Goal: Information Seeking & Learning: Learn about a topic

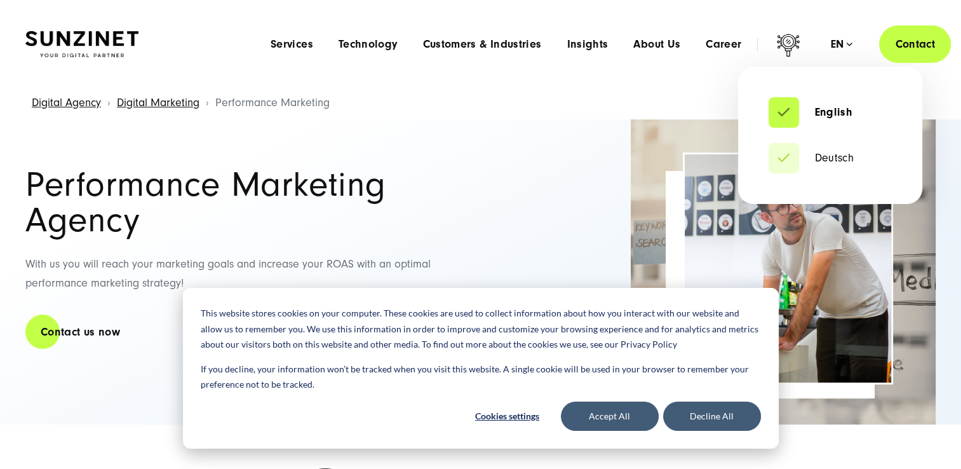
click at [838, 38] on div "en" at bounding box center [841, 44] width 22 height 13
click at [831, 156] on link "Deutsch" at bounding box center [811, 158] width 85 height 13
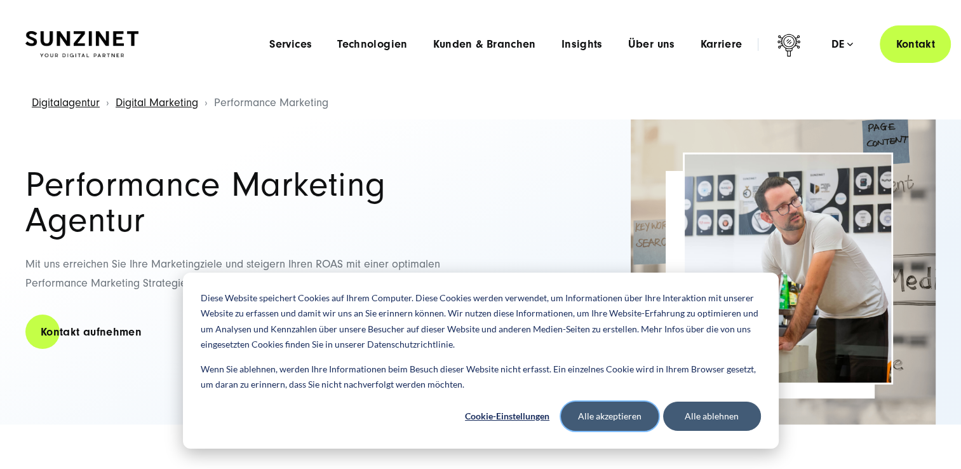
click at [623, 420] on button "Alle akzeptieren" at bounding box center [610, 415] width 98 height 29
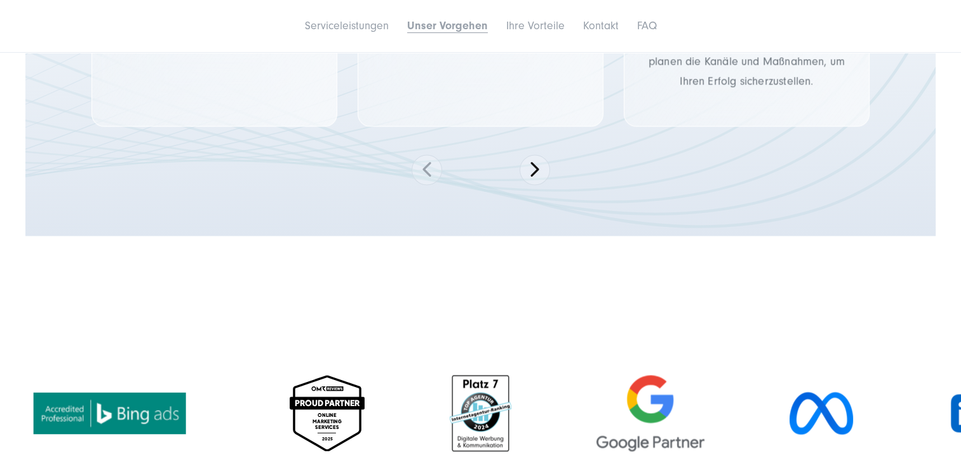
scroll to position [1842, 0]
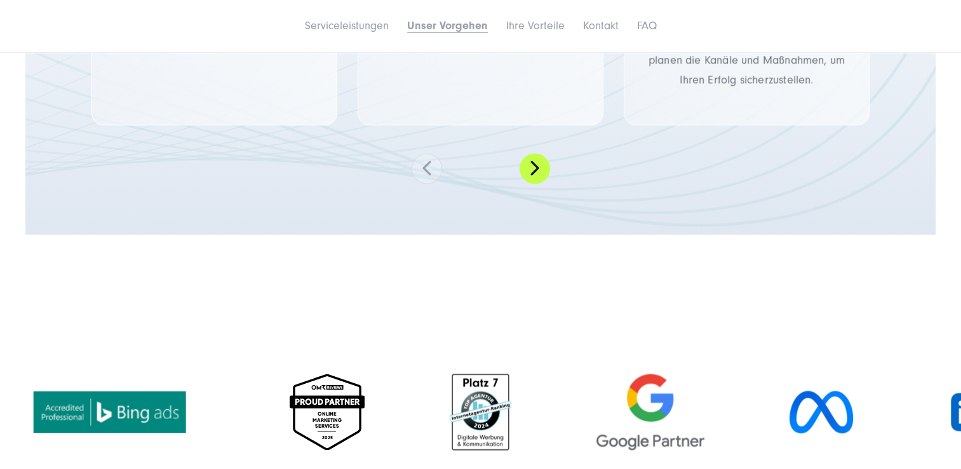
click at [541, 168] on button at bounding box center [535, 168] width 30 height 30
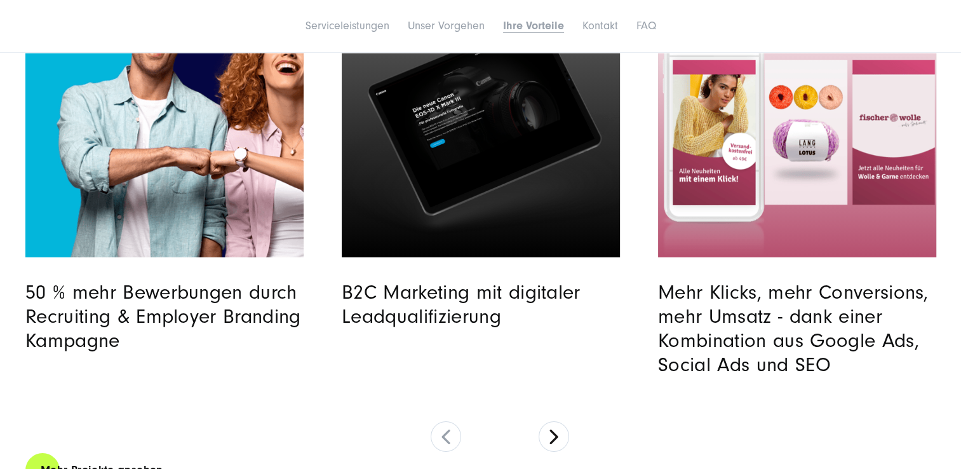
scroll to position [4383, 0]
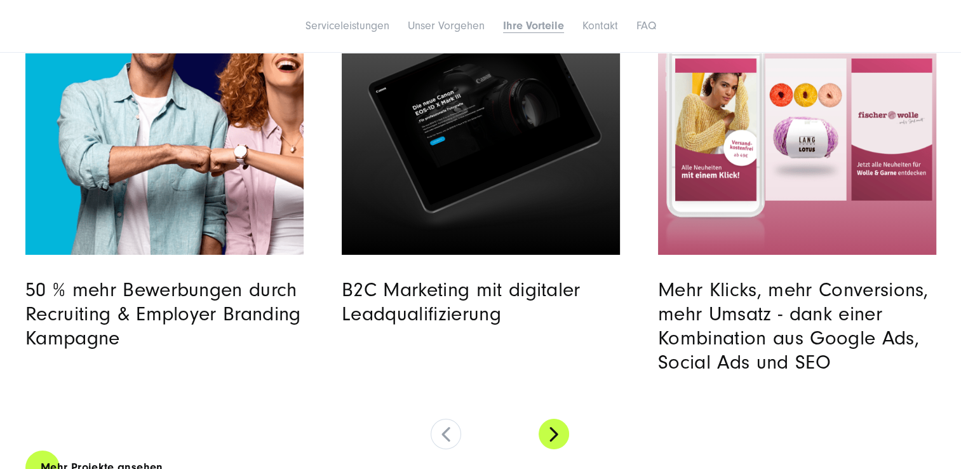
click at [555, 439] on button at bounding box center [554, 434] width 30 height 30
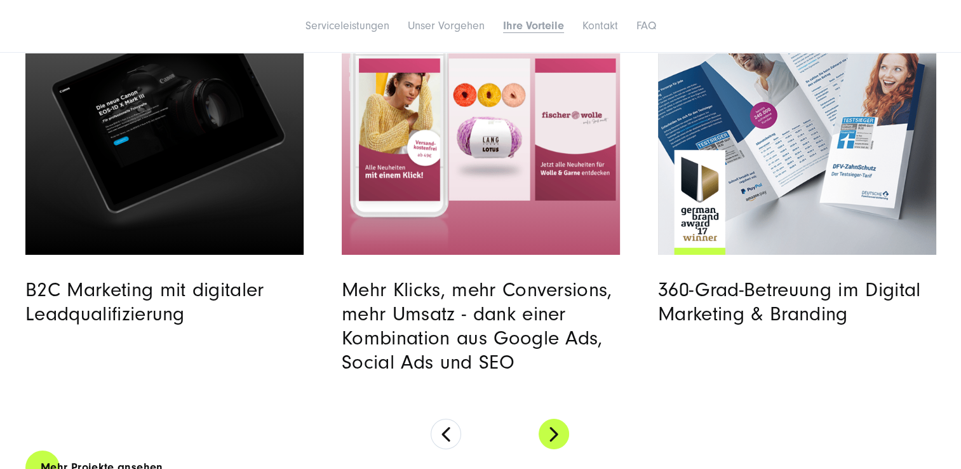
click at [555, 439] on button at bounding box center [554, 434] width 30 height 30
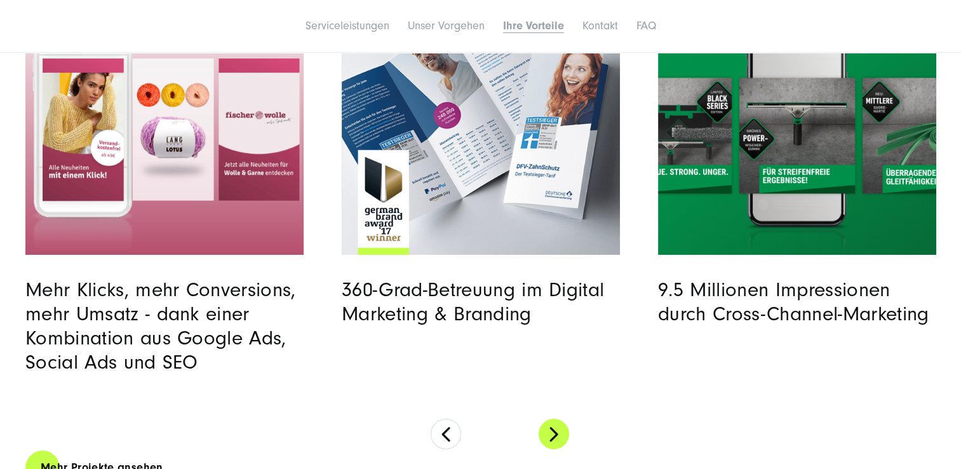
click at [555, 439] on button at bounding box center [554, 434] width 30 height 30
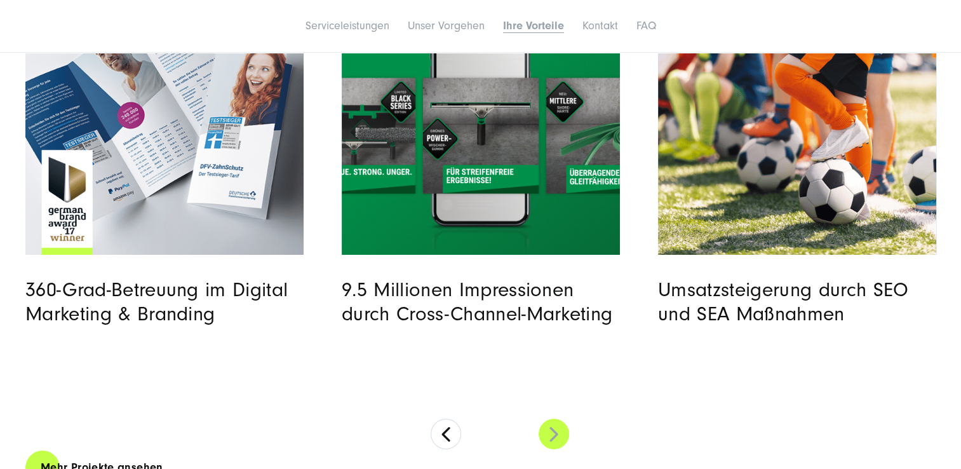
click at [555, 439] on button at bounding box center [554, 434] width 30 height 30
click at [555, 431] on button at bounding box center [554, 434] width 30 height 30
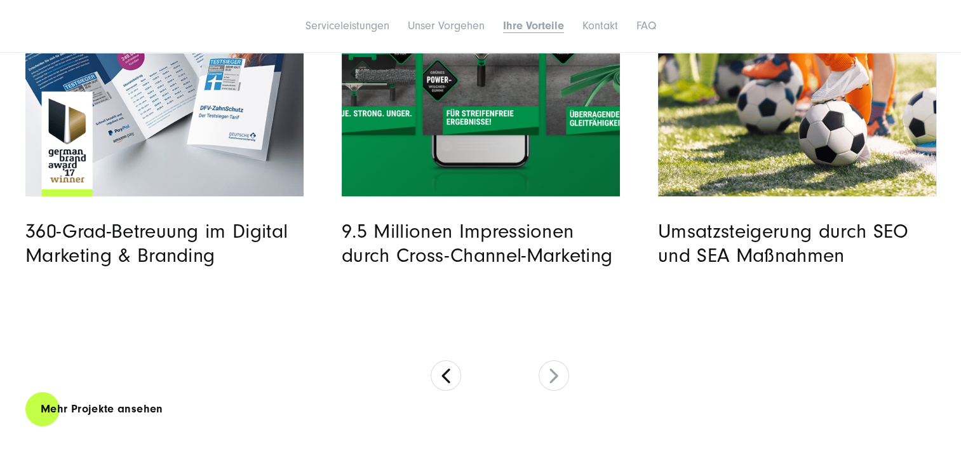
scroll to position [4446, 0]
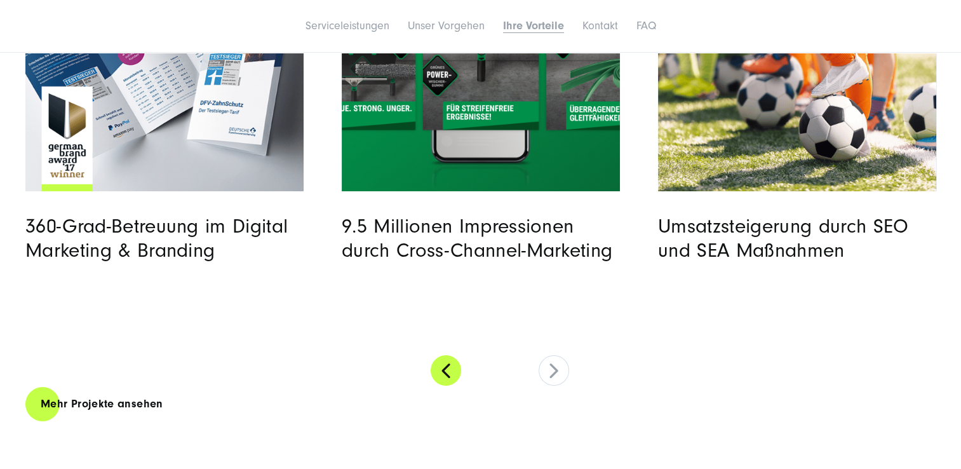
click at [448, 369] on button at bounding box center [446, 370] width 30 height 30
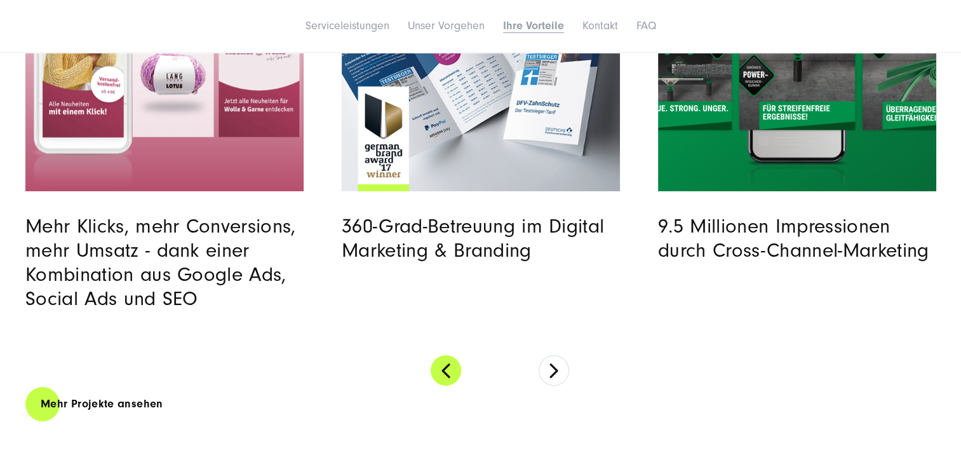
click at [448, 369] on button at bounding box center [446, 370] width 30 height 30
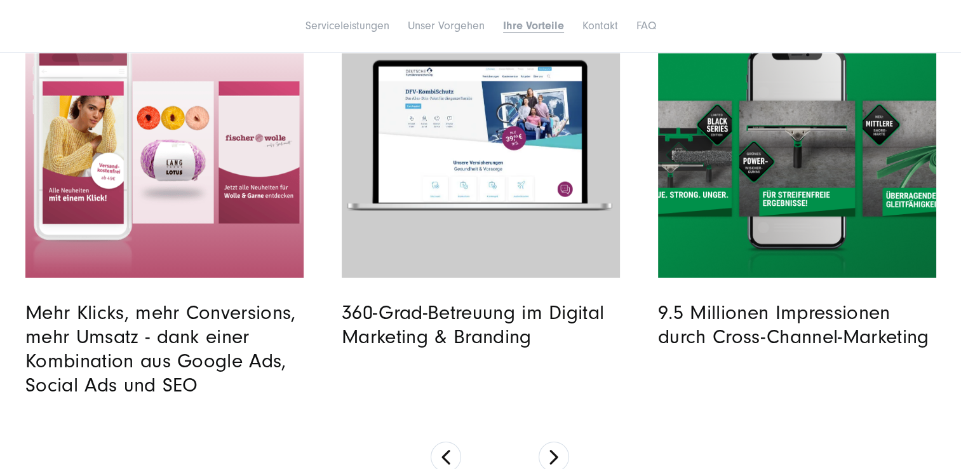
scroll to position [4383, 0]
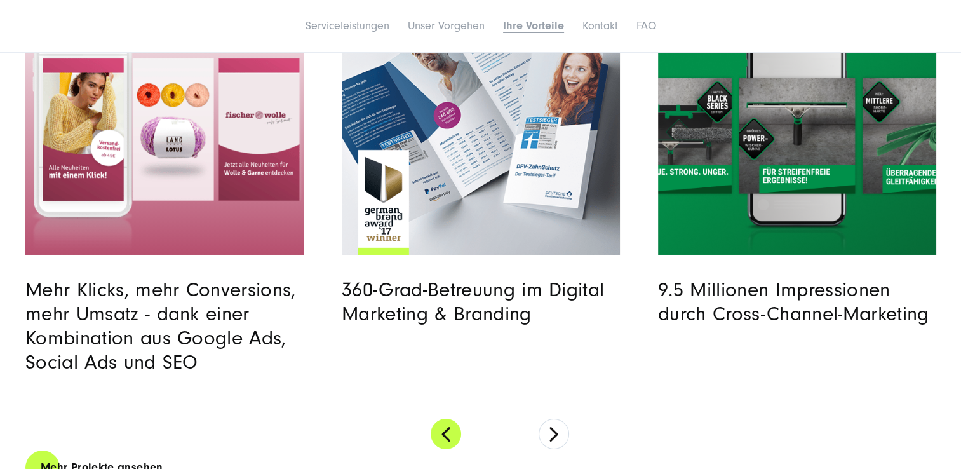
click at [443, 436] on button at bounding box center [446, 434] width 30 height 30
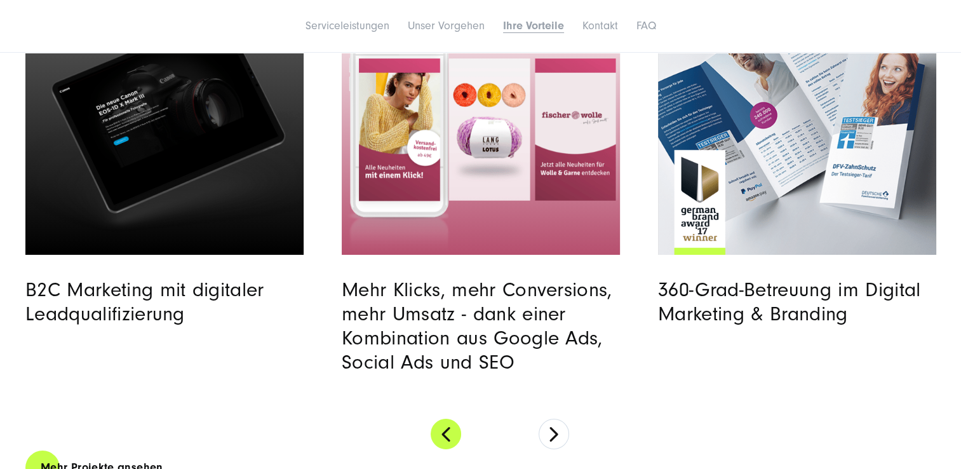
click at [445, 435] on button at bounding box center [446, 434] width 30 height 30
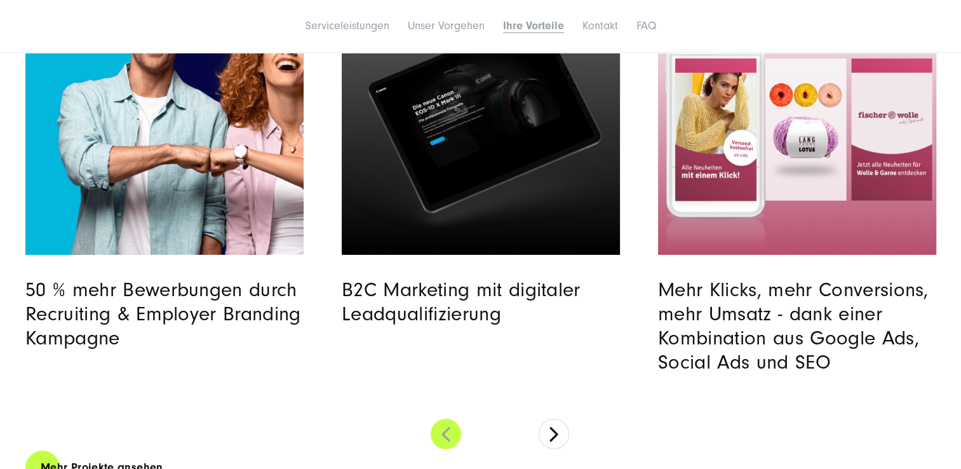
click at [445, 435] on button at bounding box center [446, 434] width 30 height 30
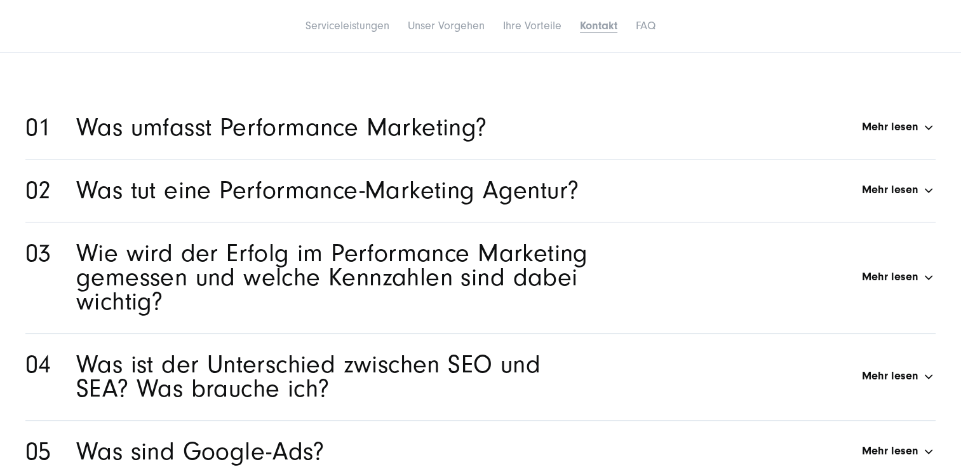
scroll to position [5844, 0]
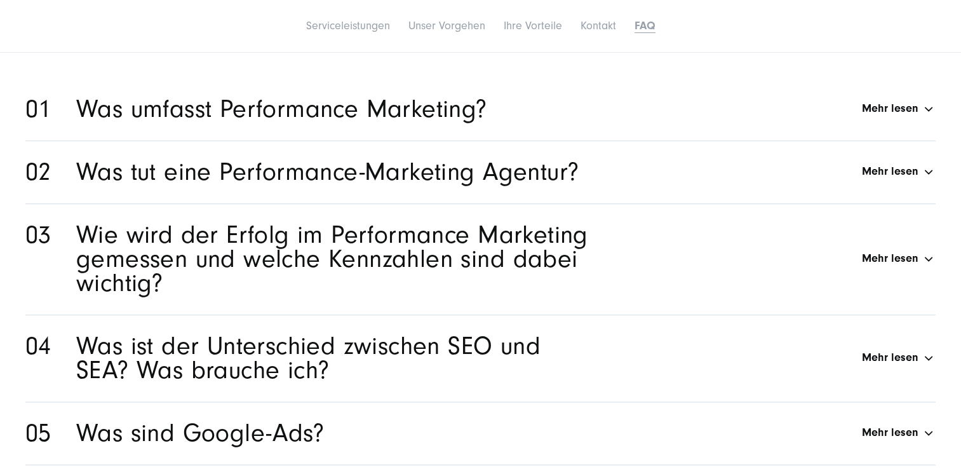
click at [926, 108] on div "Was umfasst Performance Marketing? Mehr lesen" at bounding box center [505, 109] width 859 height 24
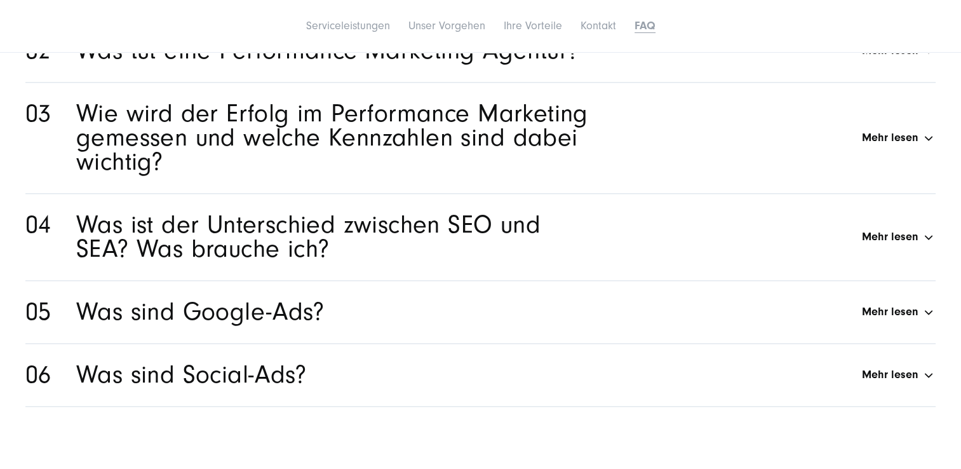
scroll to position [6161, 0]
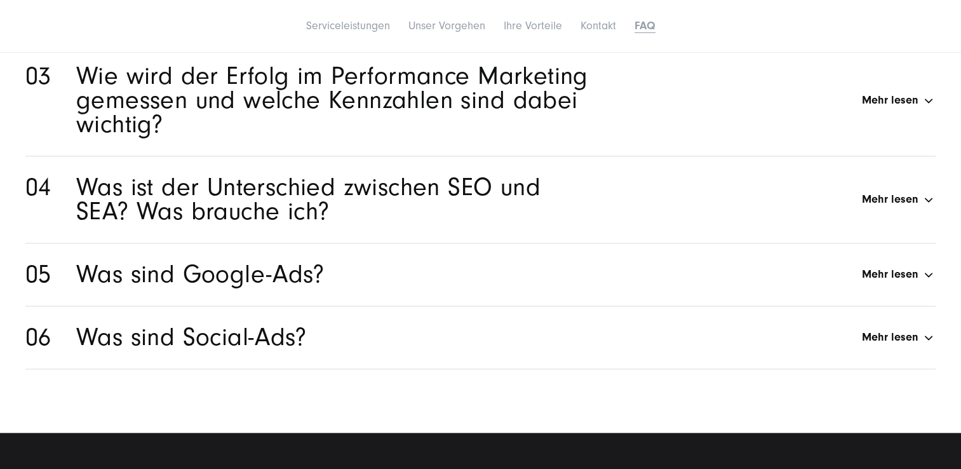
click at [922, 276] on div "Was sind Google-Ads? Mehr lesen" at bounding box center [505, 274] width 859 height 24
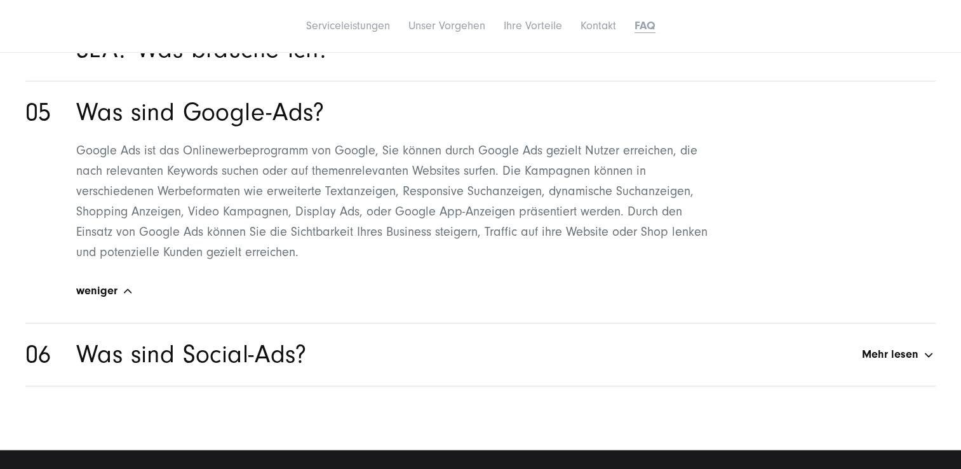
scroll to position [6192, 0]
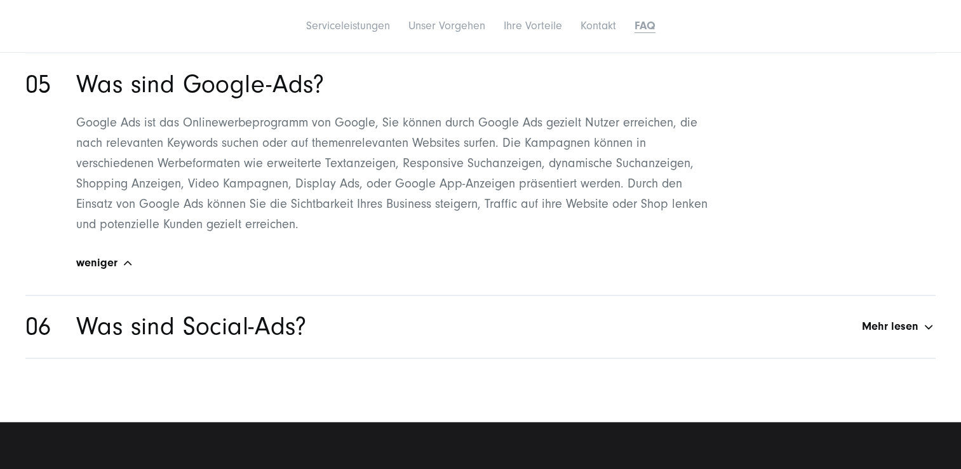
click at [925, 325] on div "Was sind Social-Ads? Mehr lesen" at bounding box center [505, 326] width 859 height 24
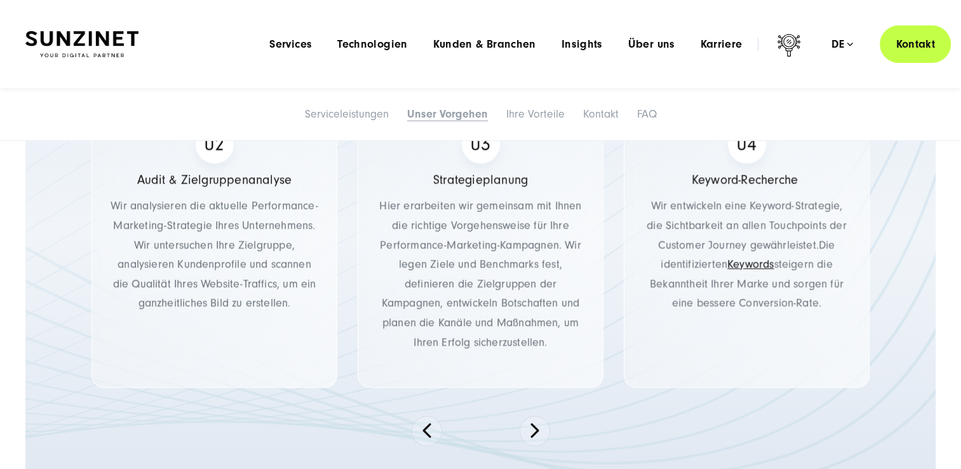
scroll to position [1556, 0]
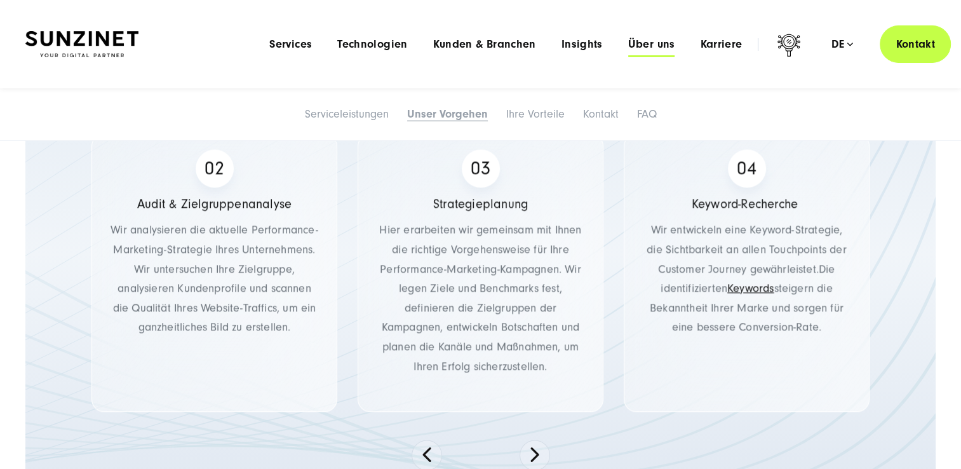
click at [650, 44] on span "Über uns" at bounding box center [651, 44] width 47 height 13
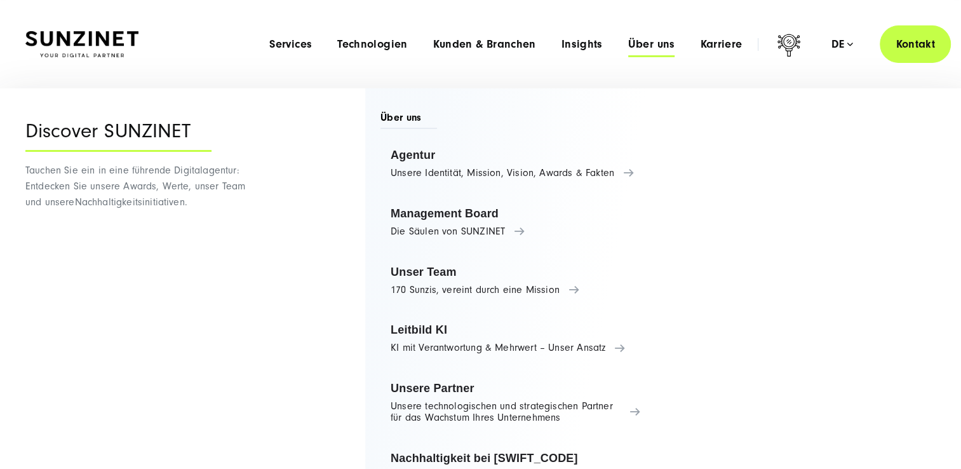
scroll to position [1238, 0]
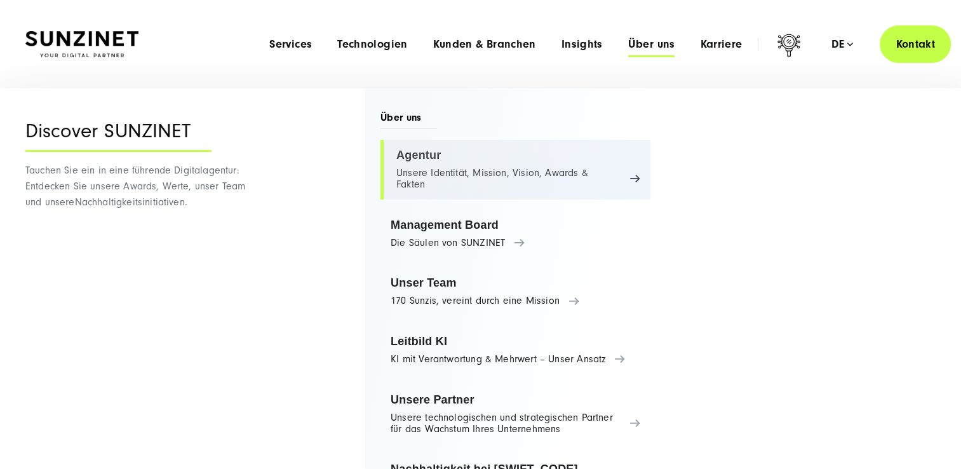
click at [628, 179] on link "Agentur Unsere Identität, Mission, Vision, Awards & Fakten" at bounding box center [515, 170] width 270 height 60
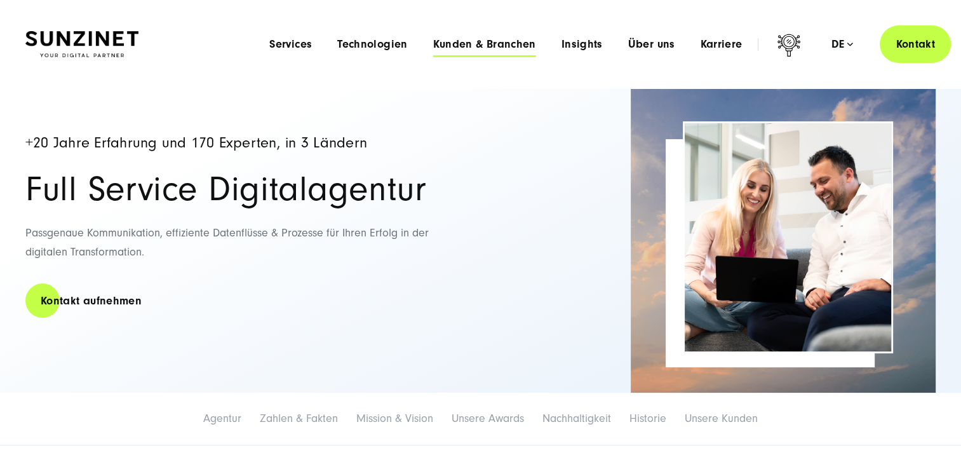
click at [490, 43] on span "Kunden & Branchen" at bounding box center [484, 44] width 103 height 13
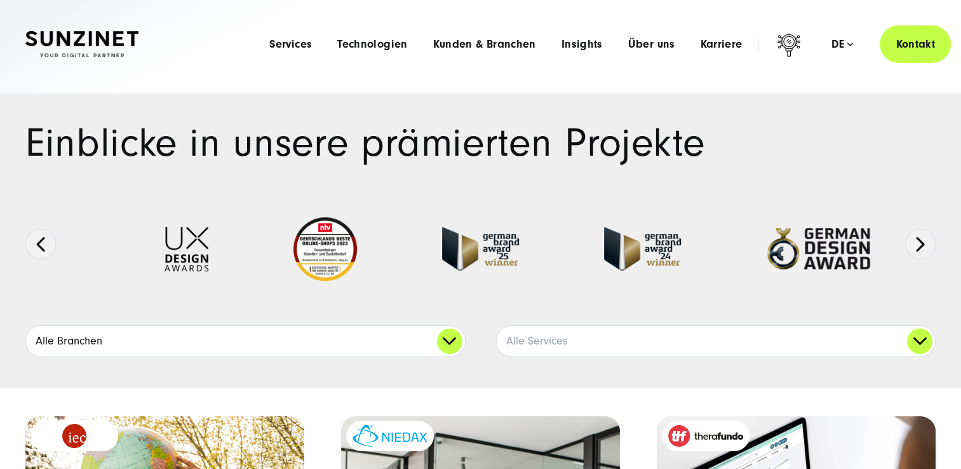
click at [453, 344] on link "Alle Branchen" at bounding box center [245, 341] width 439 height 30
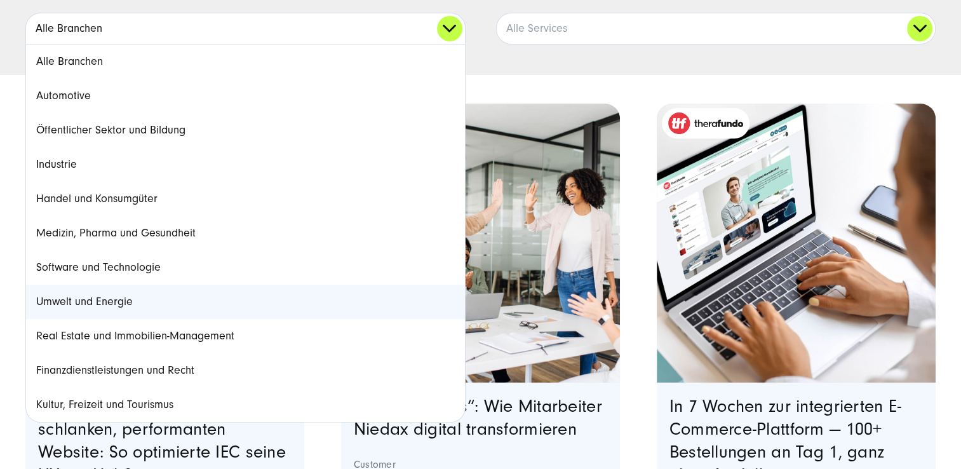
scroll to position [318, 0]
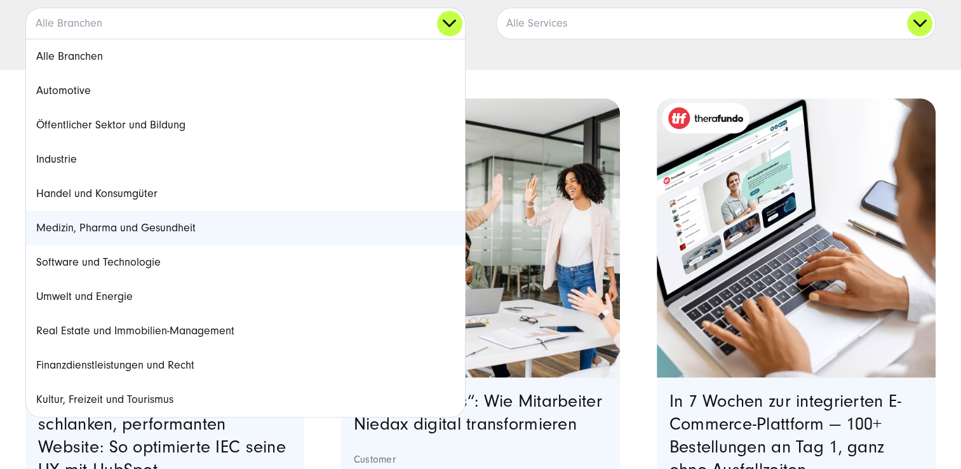
click at [136, 227] on link "Medizin, Pharma und Gesundheit" at bounding box center [245, 228] width 439 height 34
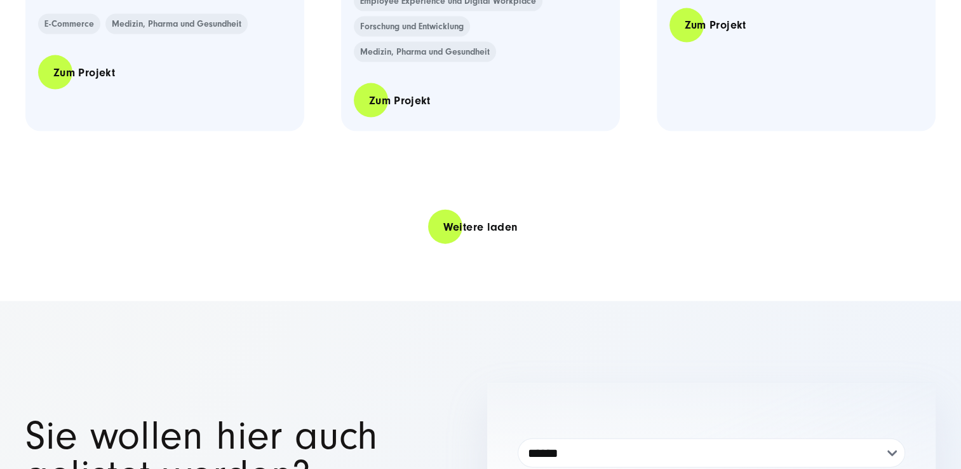
scroll to position [2858, 0]
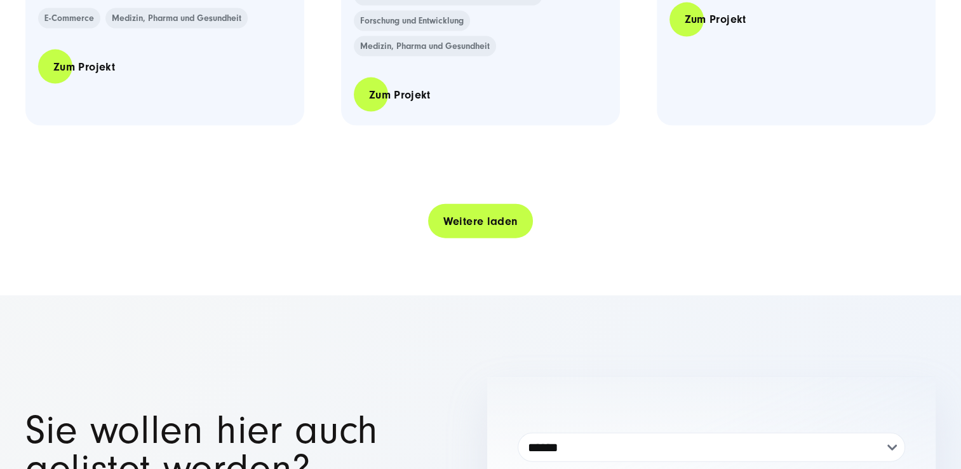
click at [472, 220] on link "Weitere laden" at bounding box center [480, 221] width 105 height 36
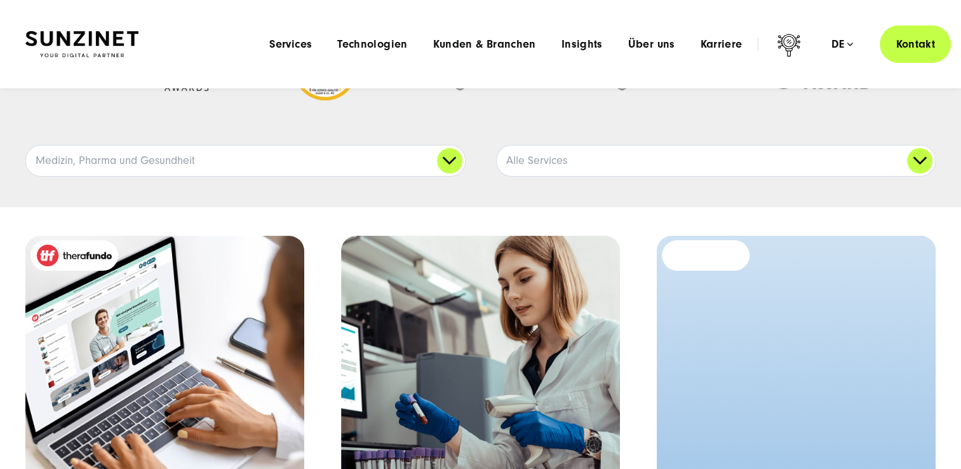
scroll to position [0, 0]
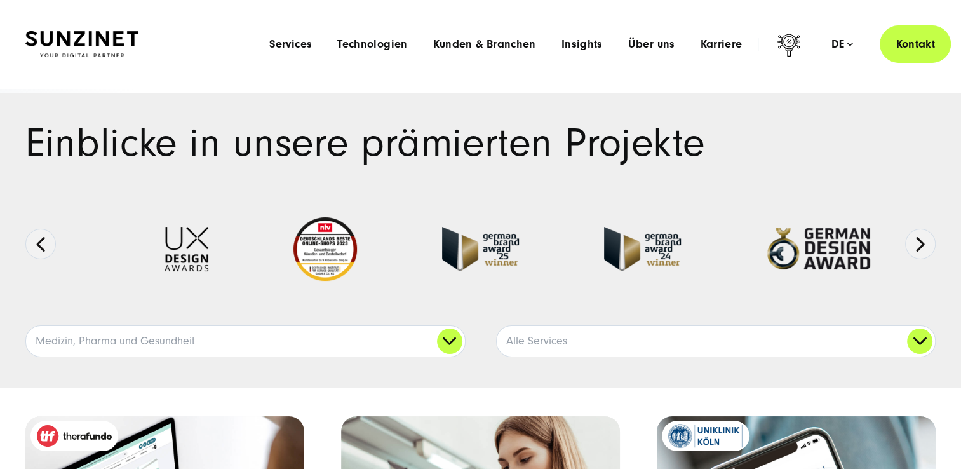
click at [106, 40] on img at bounding box center [81, 44] width 113 height 27
